Goal: Communication & Community: Answer question/provide support

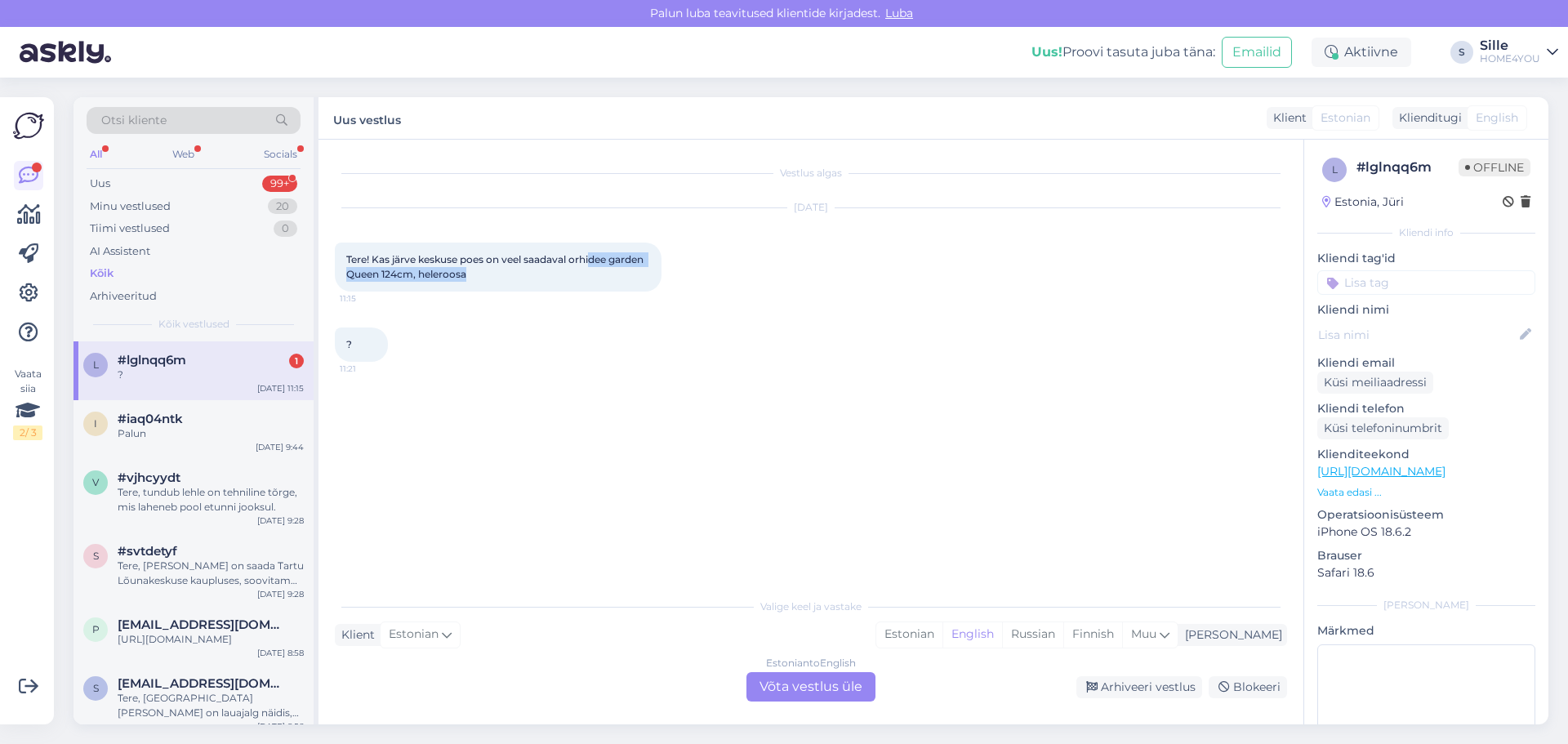
click at [593, 266] on div "Tere! Kas järve keskuse poes on veel saadaval orhidee garden Queen 124cm, heler…" at bounding box center [498, 267] width 327 height 49
drag, startPoint x: 692, startPoint y: 379, endPoint x: 569, endPoint y: 351, distance: 126.1
click at [682, 377] on div "Vestlus algas [DATE] Tere! Kas järve keskuse poes on veel saadaval orhidee gard…" at bounding box center [818, 365] width 967 height 419
drag, startPoint x: 564, startPoint y: 341, endPoint x: 557, endPoint y: 347, distance: 9.2
click at [566, 341] on div "? 11:21" at bounding box center [811, 345] width 952 height 70
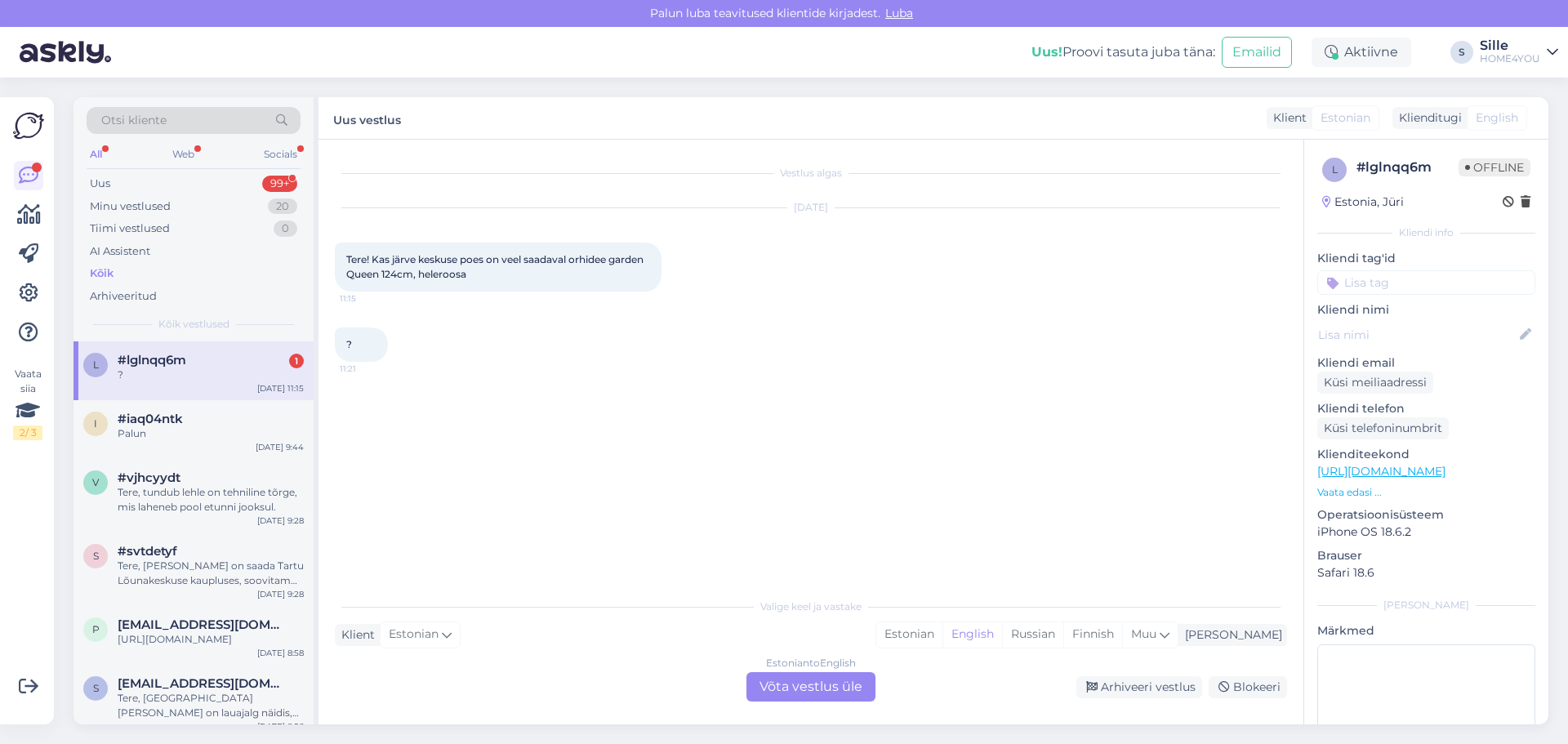
click at [1395, 474] on link "[URL][DOMAIN_NAME]" at bounding box center [1381, 471] width 128 height 15
click at [775, 685] on div "Estonian to English Võta vestlus üle" at bounding box center [811, 687] width 129 height 29
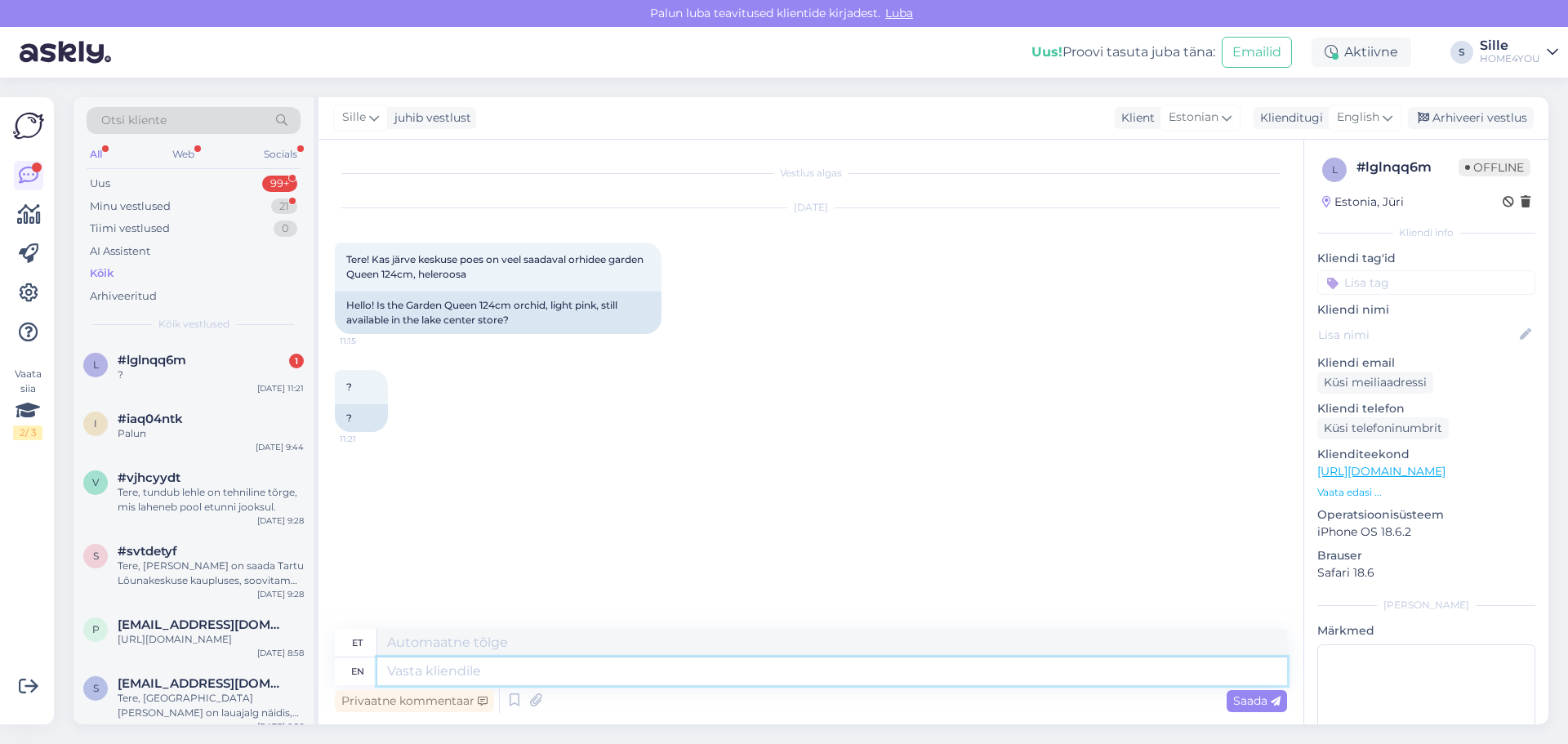
click at [670, 677] on textarea at bounding box center [832, 671] width 910 height 28
click at [1382, 122] on div "English" at bounding box center [1365, 118] width 74 height 26
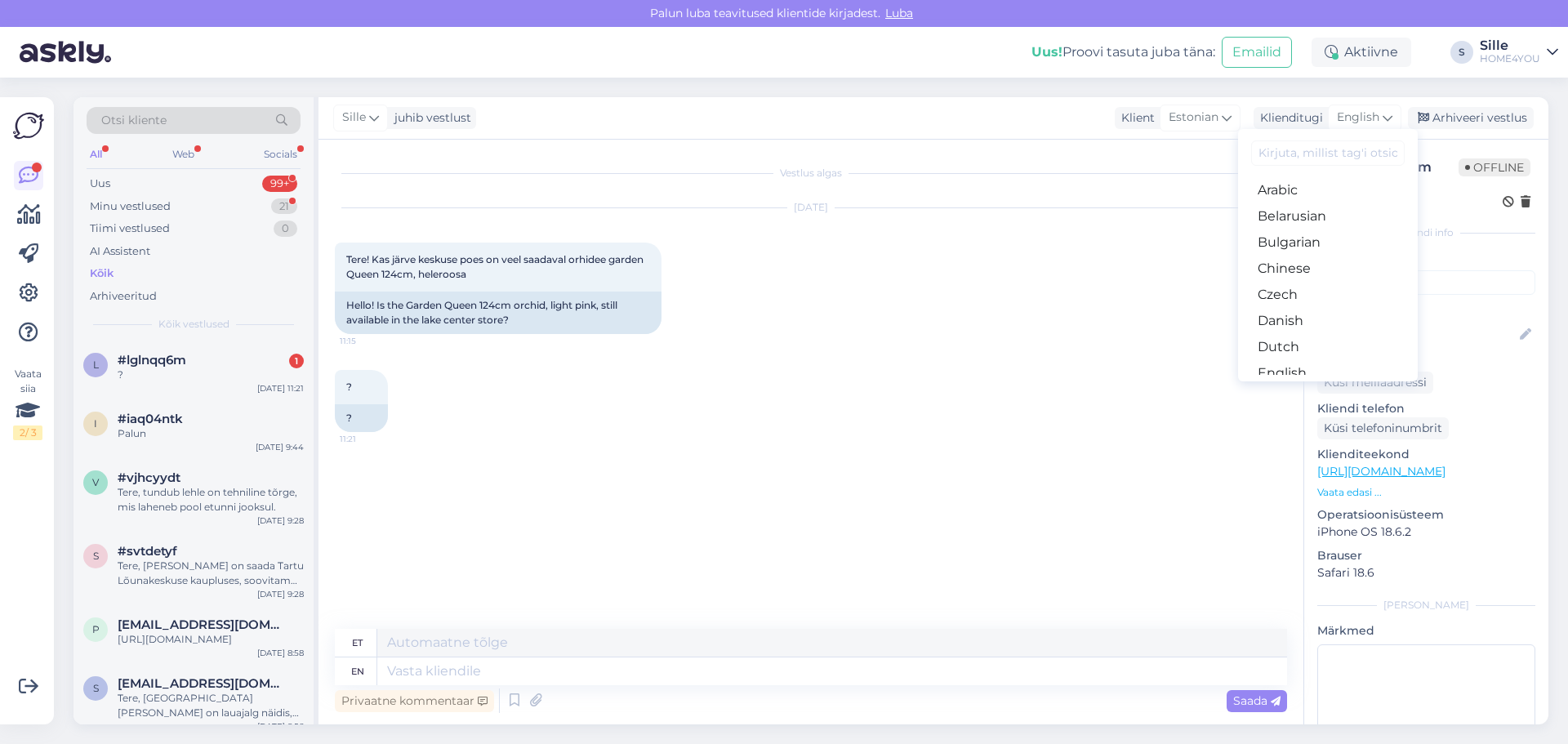
click at [1309, 386] on link "Estonian" at bounding box center [1327, 399] width 180 height 26
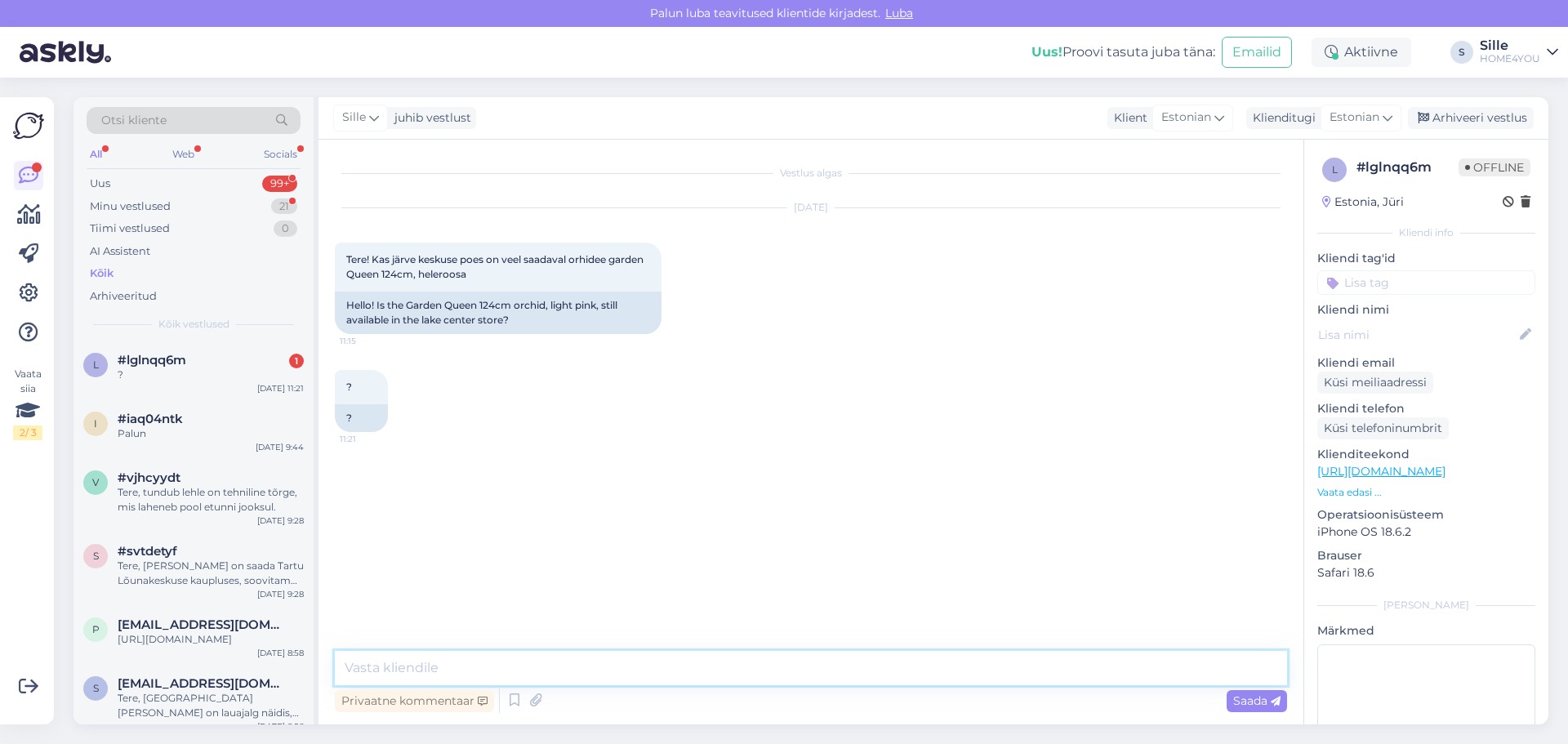
click at [669, 670] on textarea at bounding box center [811, 668] width 952 height 34
type textarea "Tere, jah Järvel soovitud orhidee olemas."
